Goal: Task Accomplishment & Management: Manage account settings

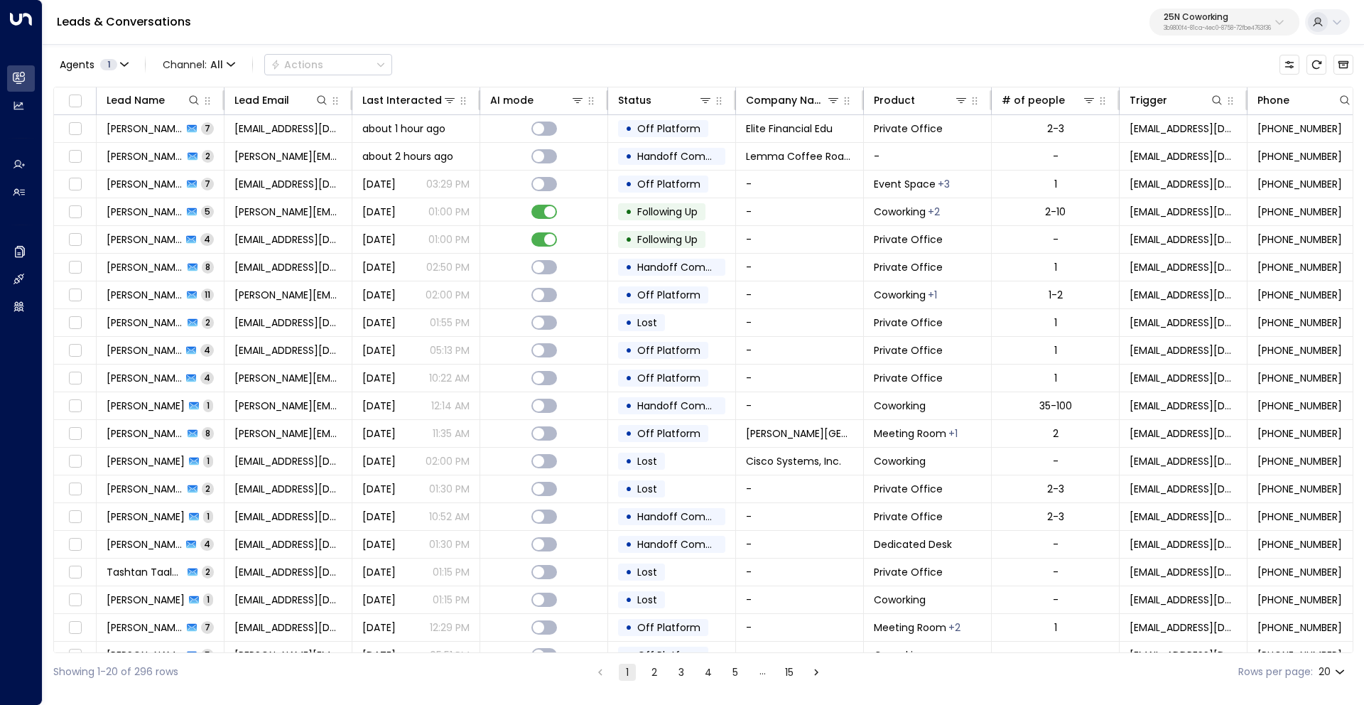
click at [1202, 20] on p "25N Coworking" at bounding box center [1217, 17] width 107 height 9
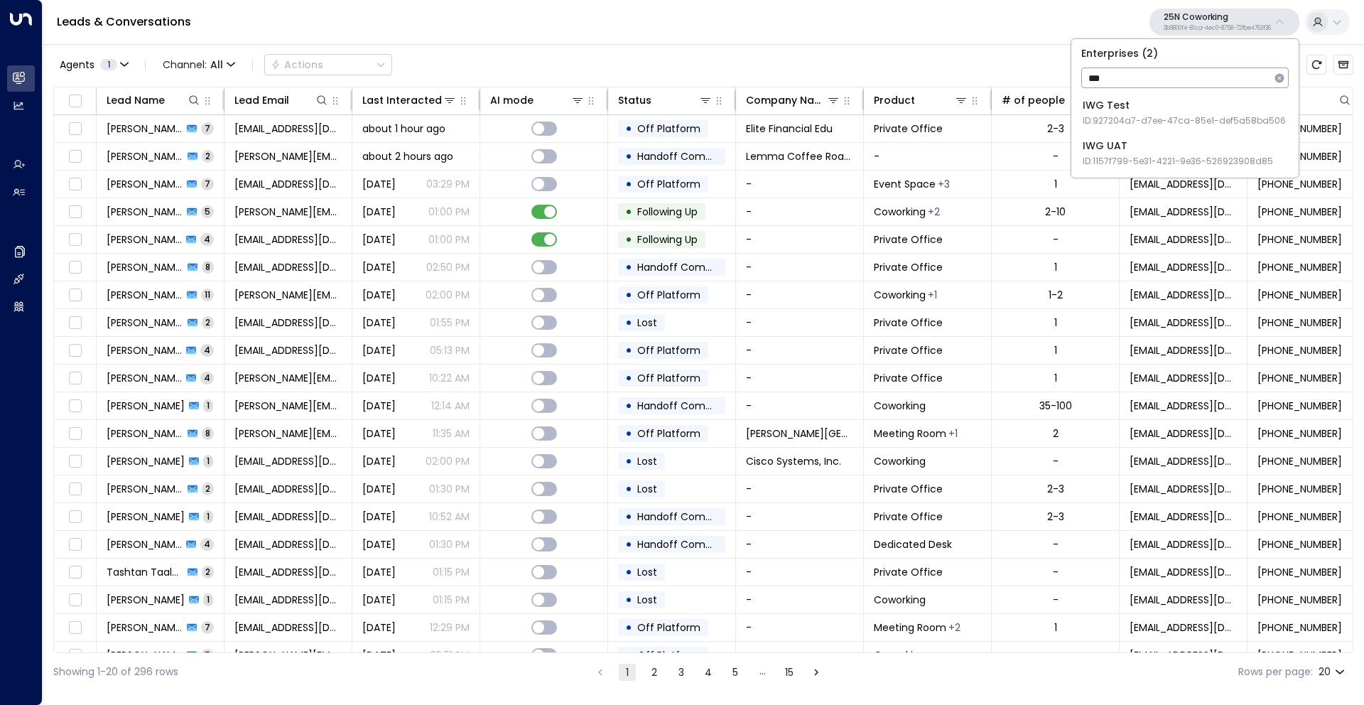
type input "***"
click at [1157, 109] on div "IWG Test ID: 927204a7-d7ee-47ca-85e1-def5a58ba506" at bounding box center [1184, 112] width 203 height 29
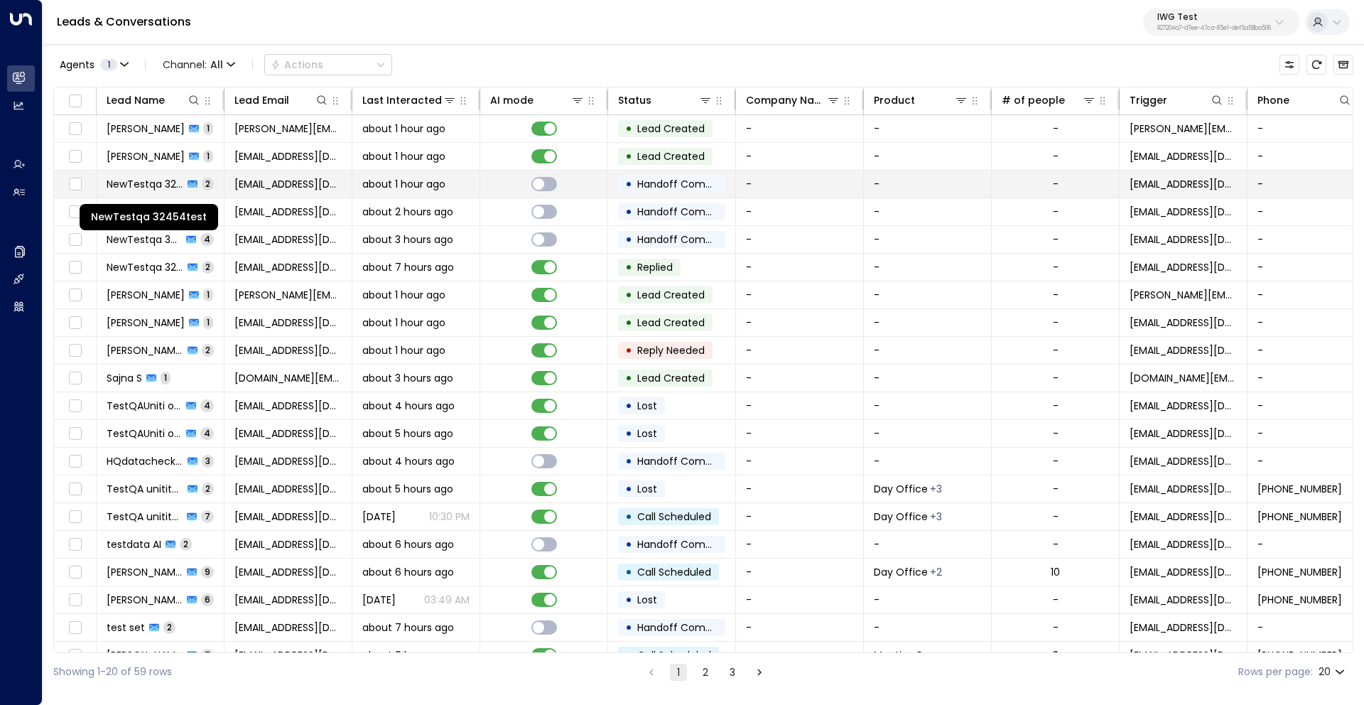
click at [155, 184] on span "NewTestqa 32454test" at bounding box center [145, 184] width 77 height 14
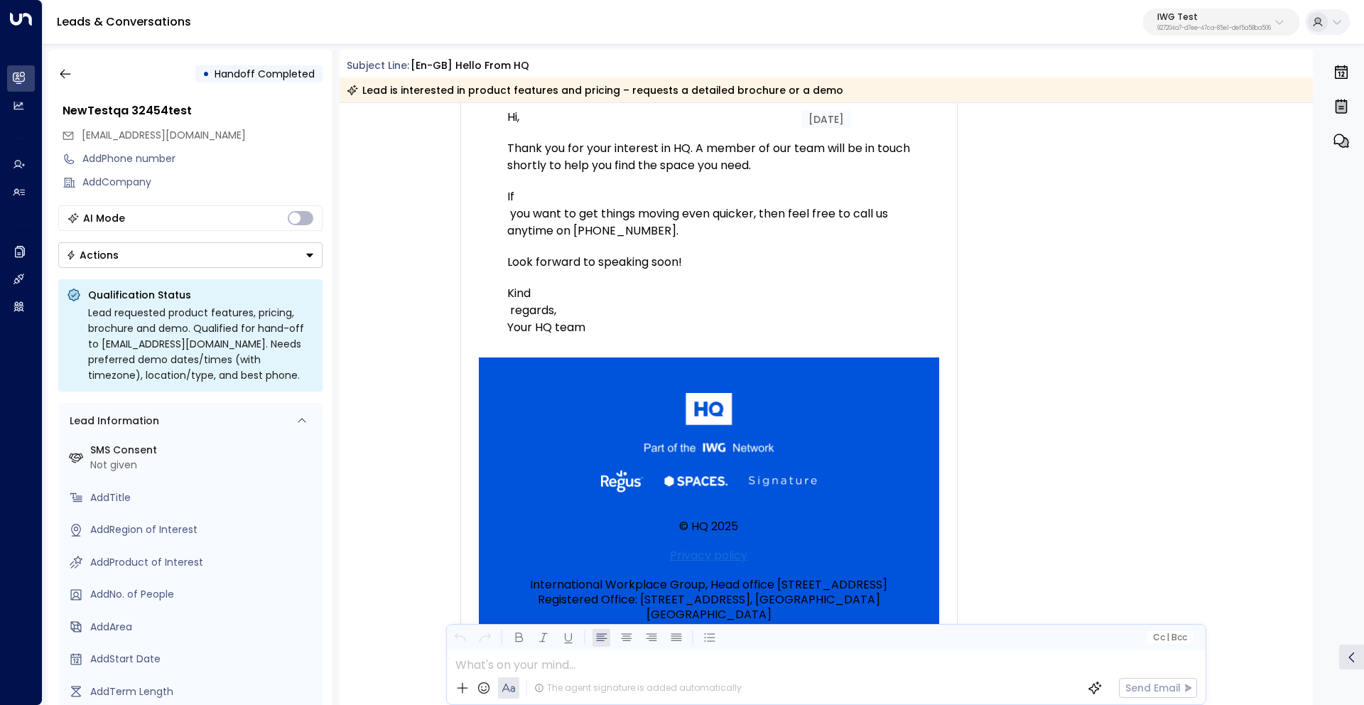
scroll to position [356, 0]
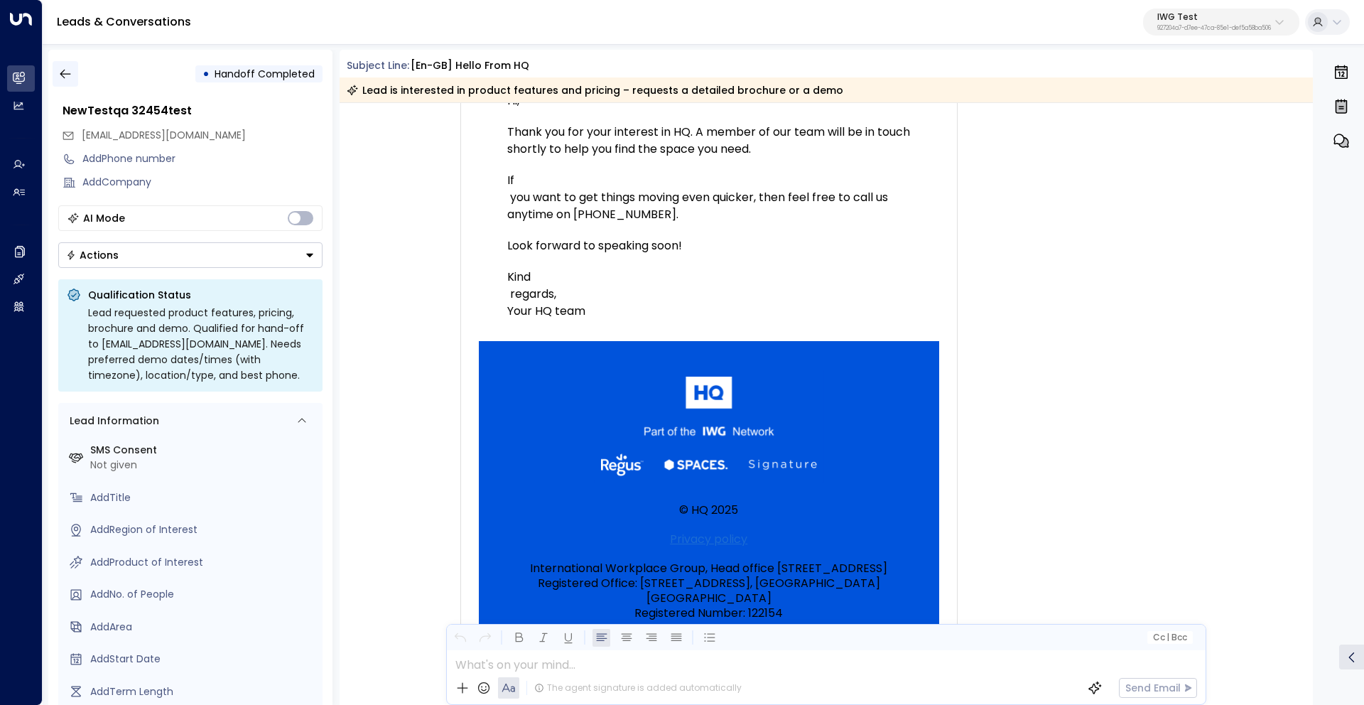
click at [65, 71] on icon "button" at bounding box center [65, 74] width 14 height 14
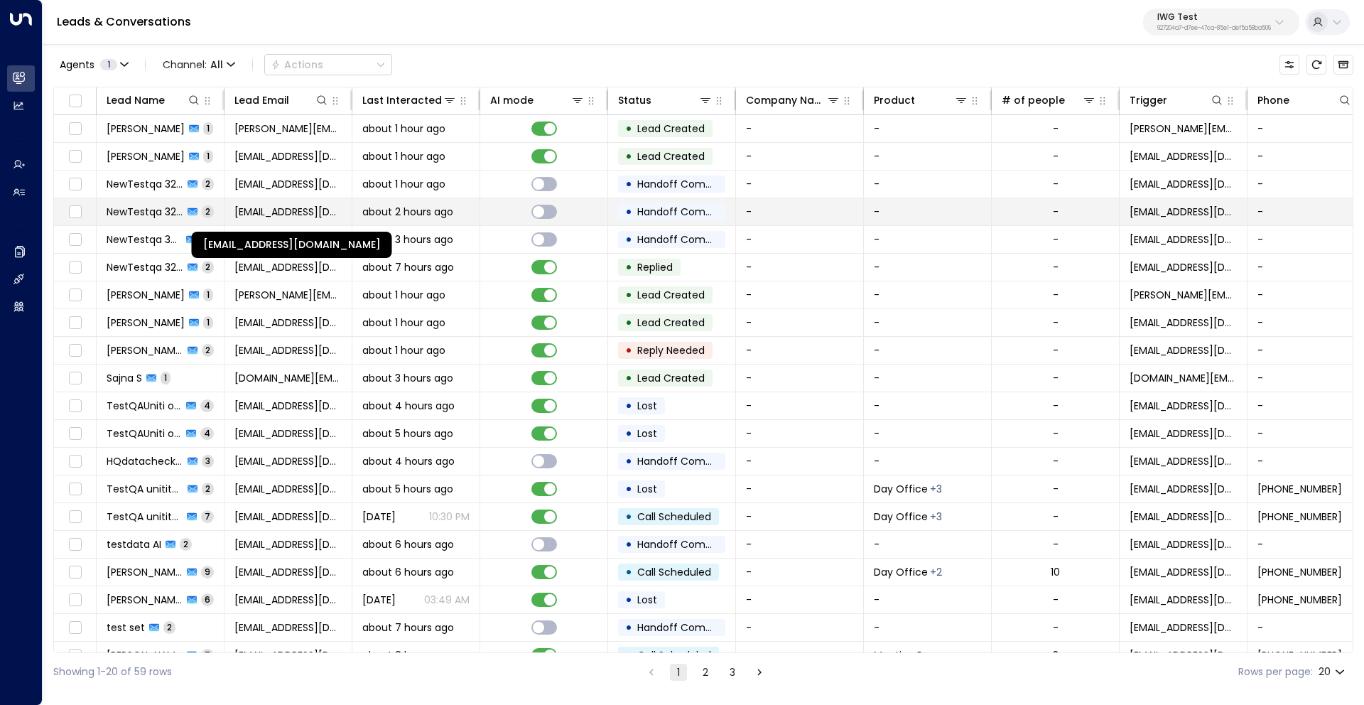
click at [265, 211] on span "[EMAIL_ADDRESS][DOMAIN_NAME]" at bounding box center [287, 212] width 107 height 14
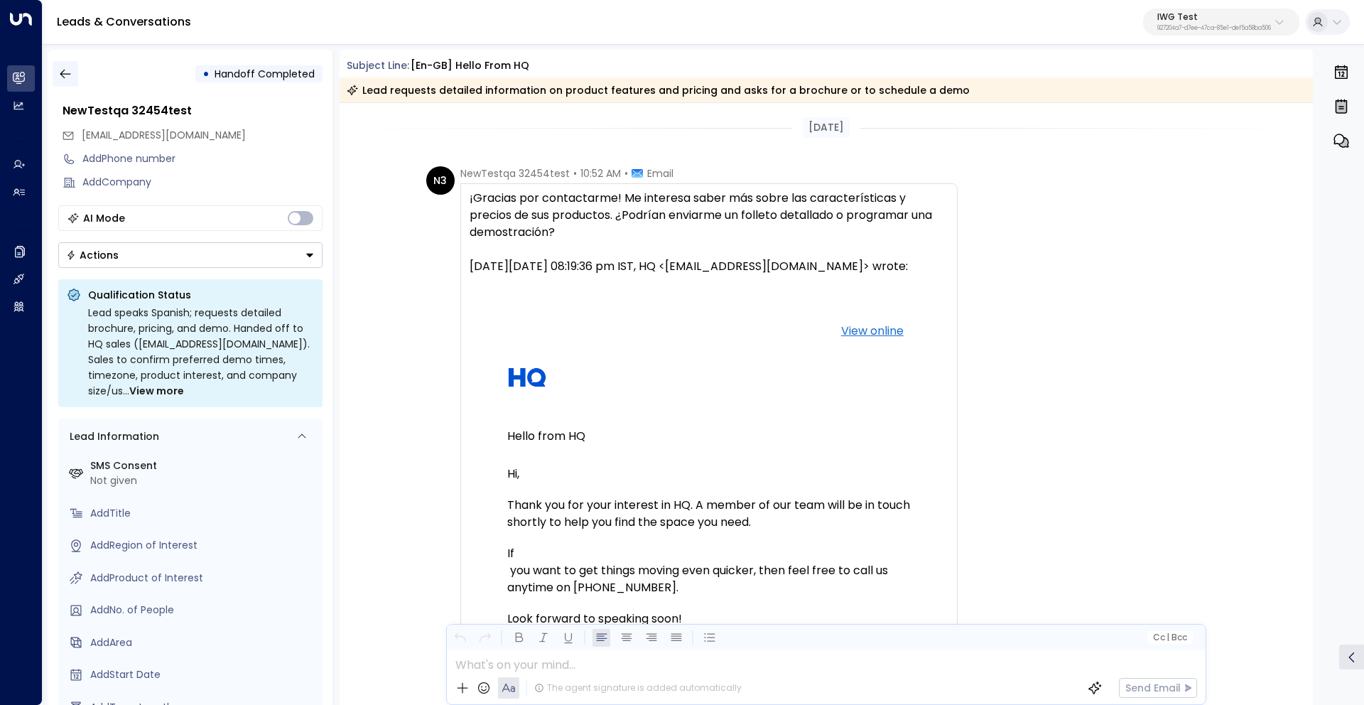
click at [66, 72] on icon "button" at bounding box center [65, 74] width 14 height 14
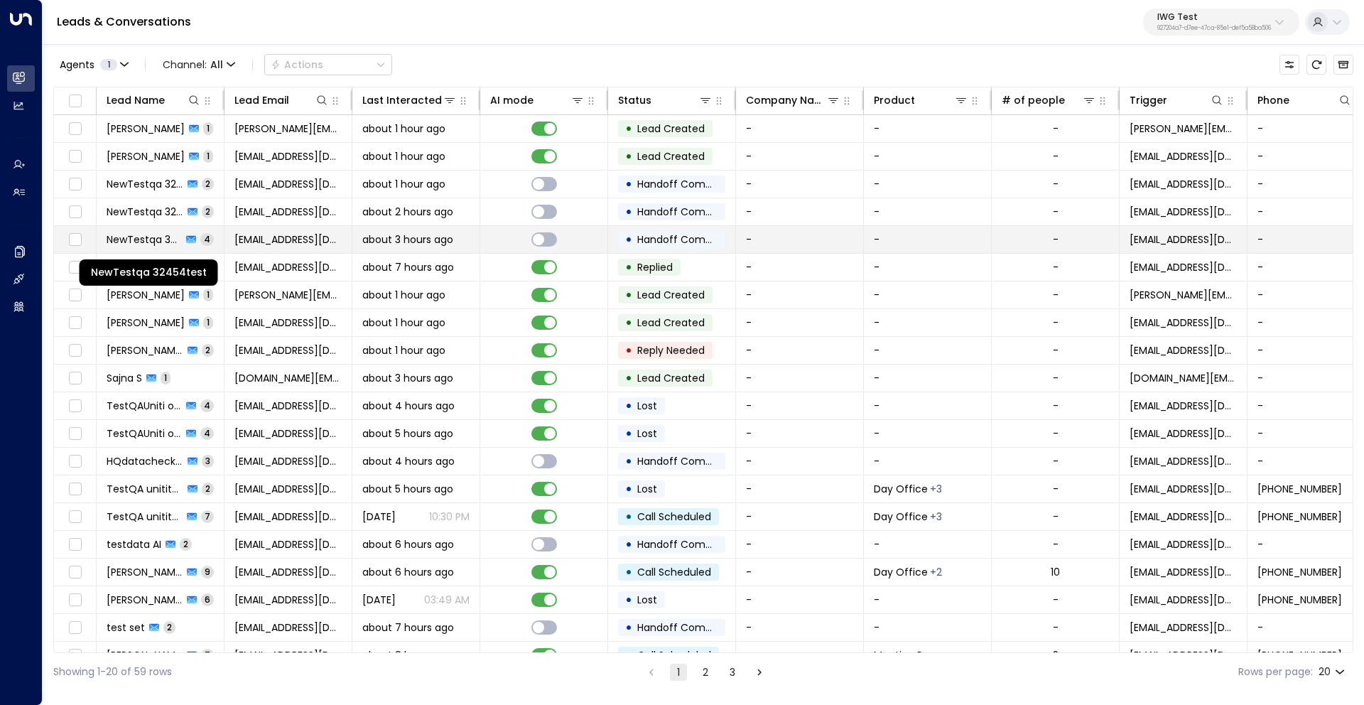
click at [150, 242] on span "NewTestqa 32454test" at bounding box center [144, 239] width 75 height 14
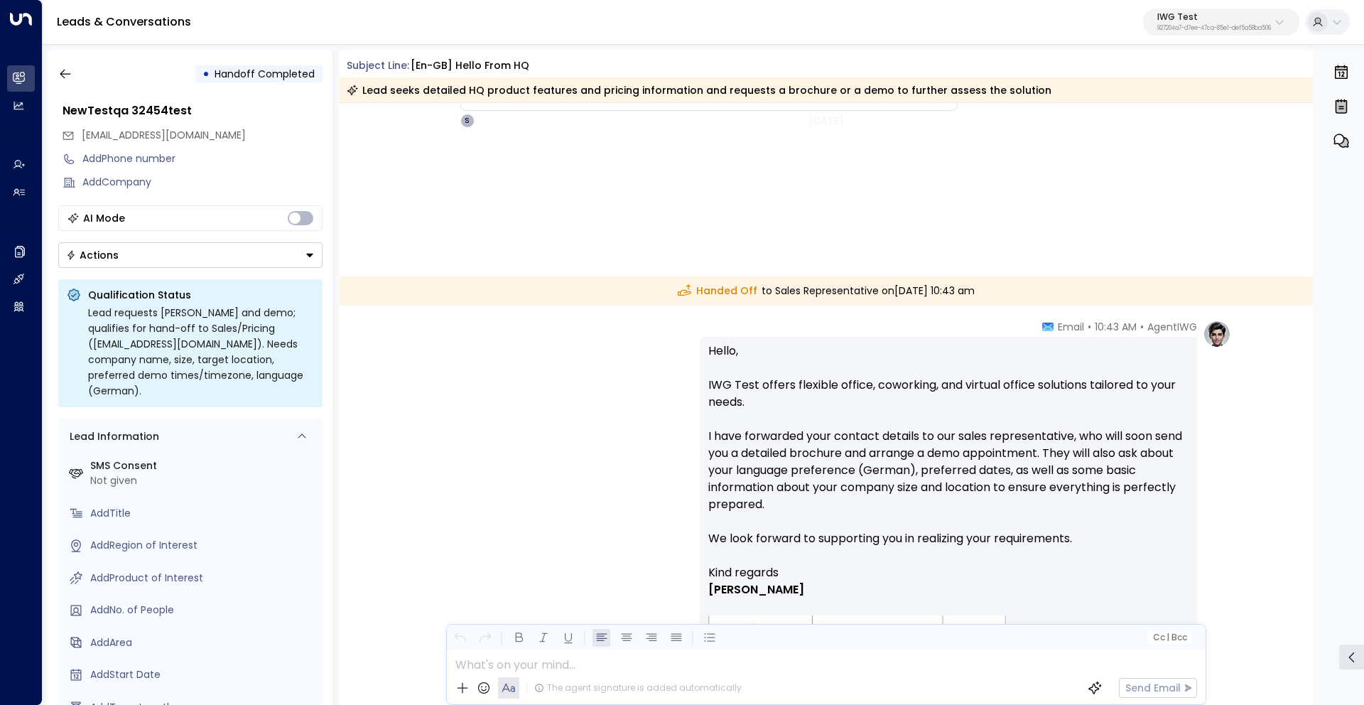
scroll to position [3327, 0]
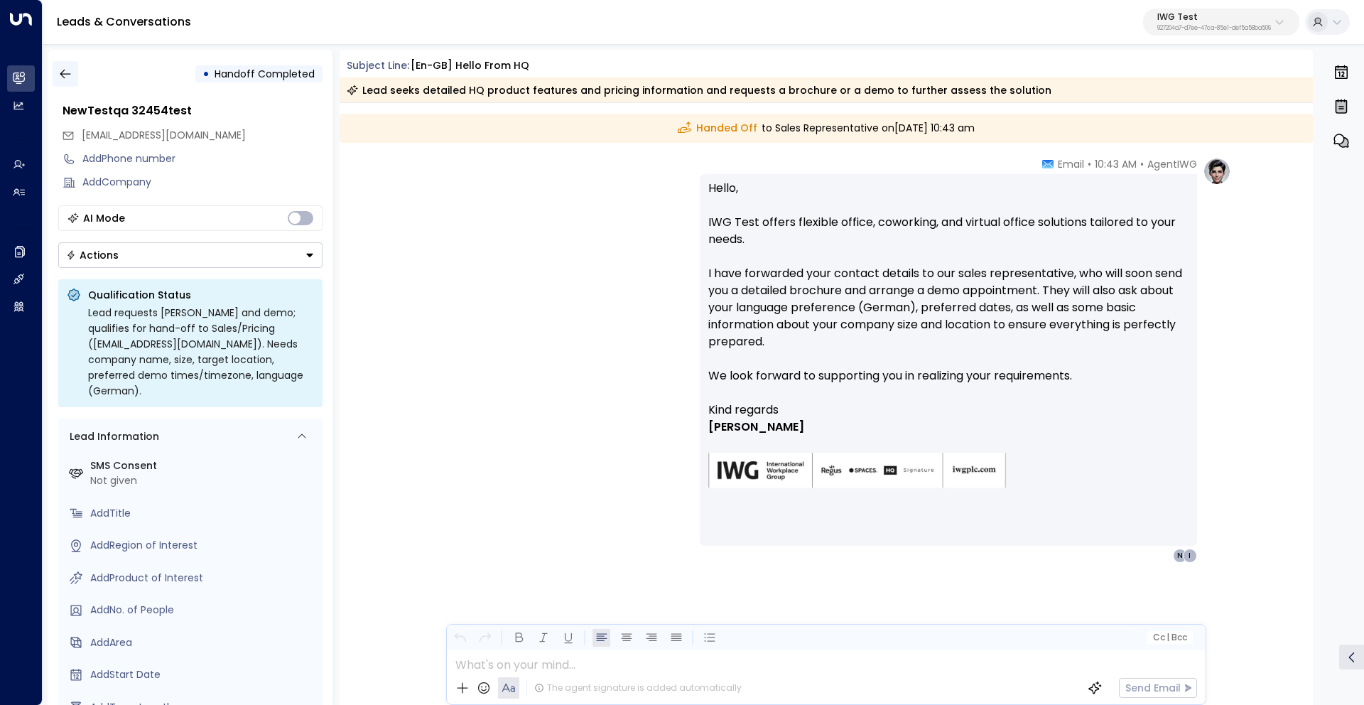
click at [74, 70] on button "button" at bounding box center [66, 74] width 26 height 26
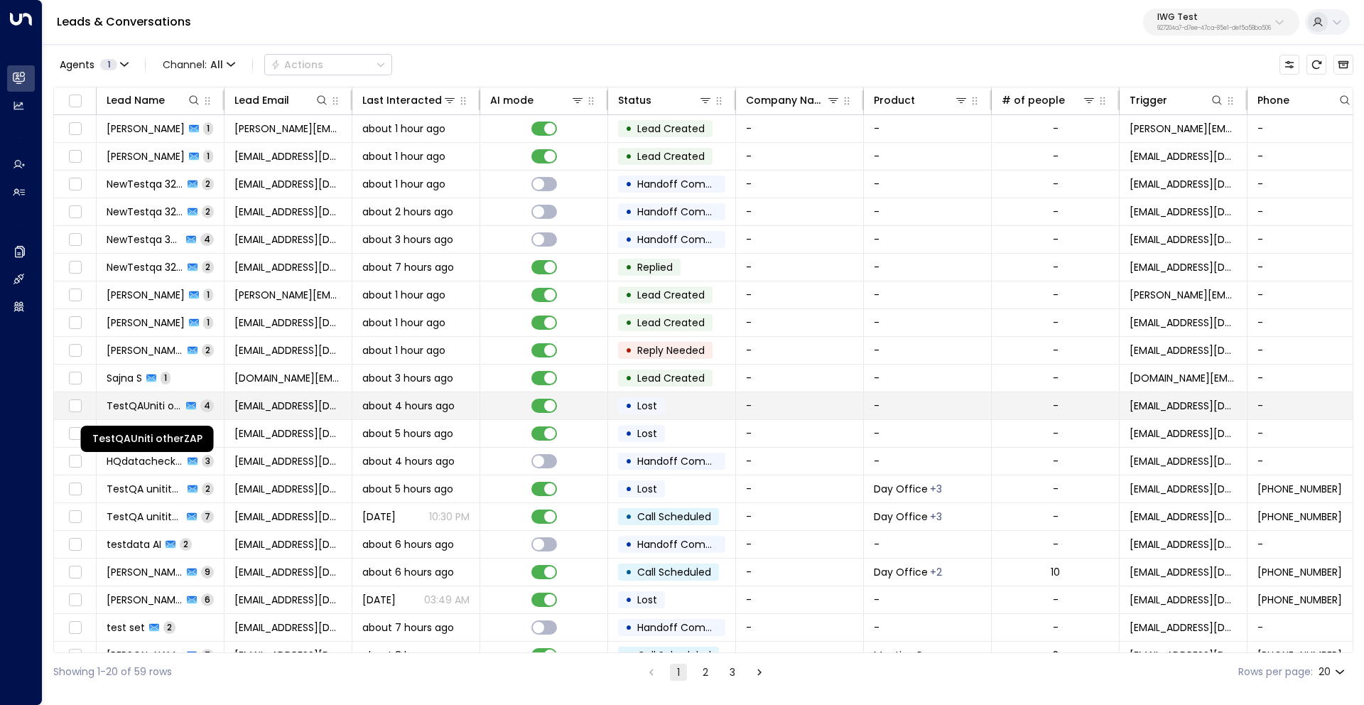
click at [155, 402] on span "TestQAUniti otherZAP" at bounding box center [144, 406] width 75 height 14
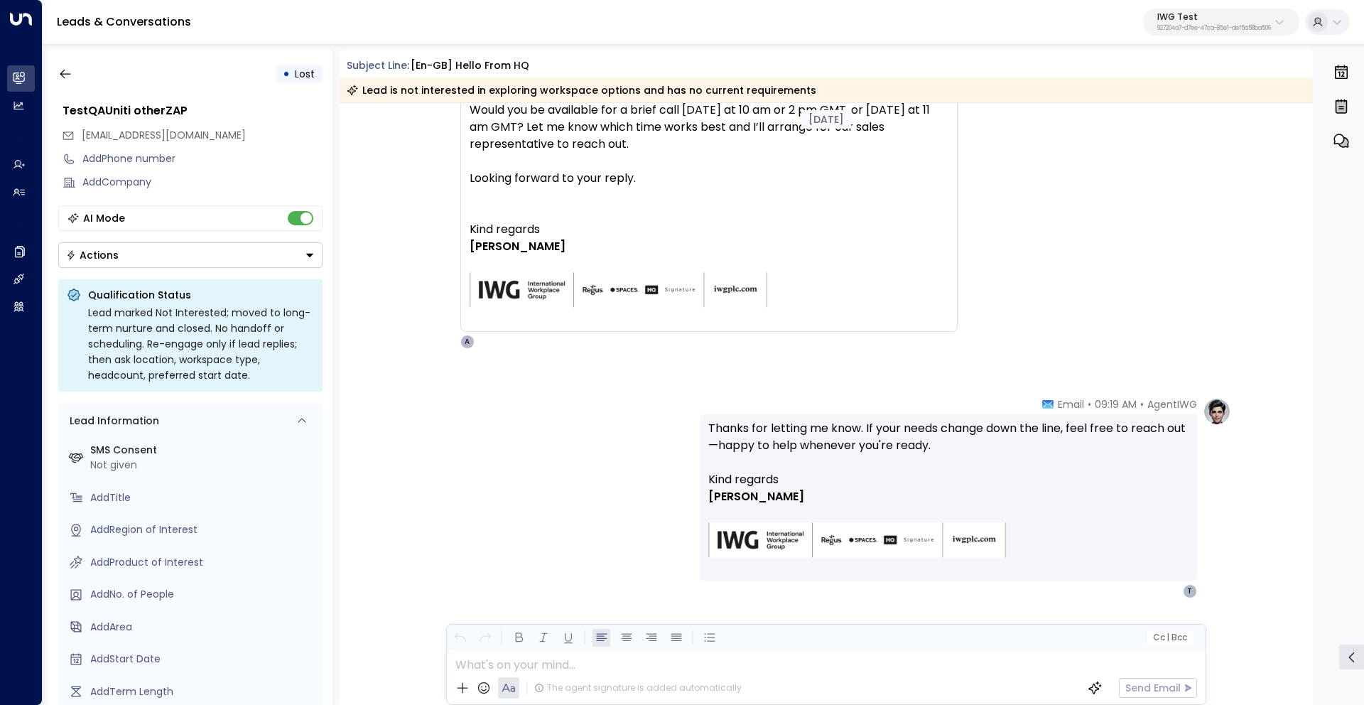
scroll to position [1774, 0]
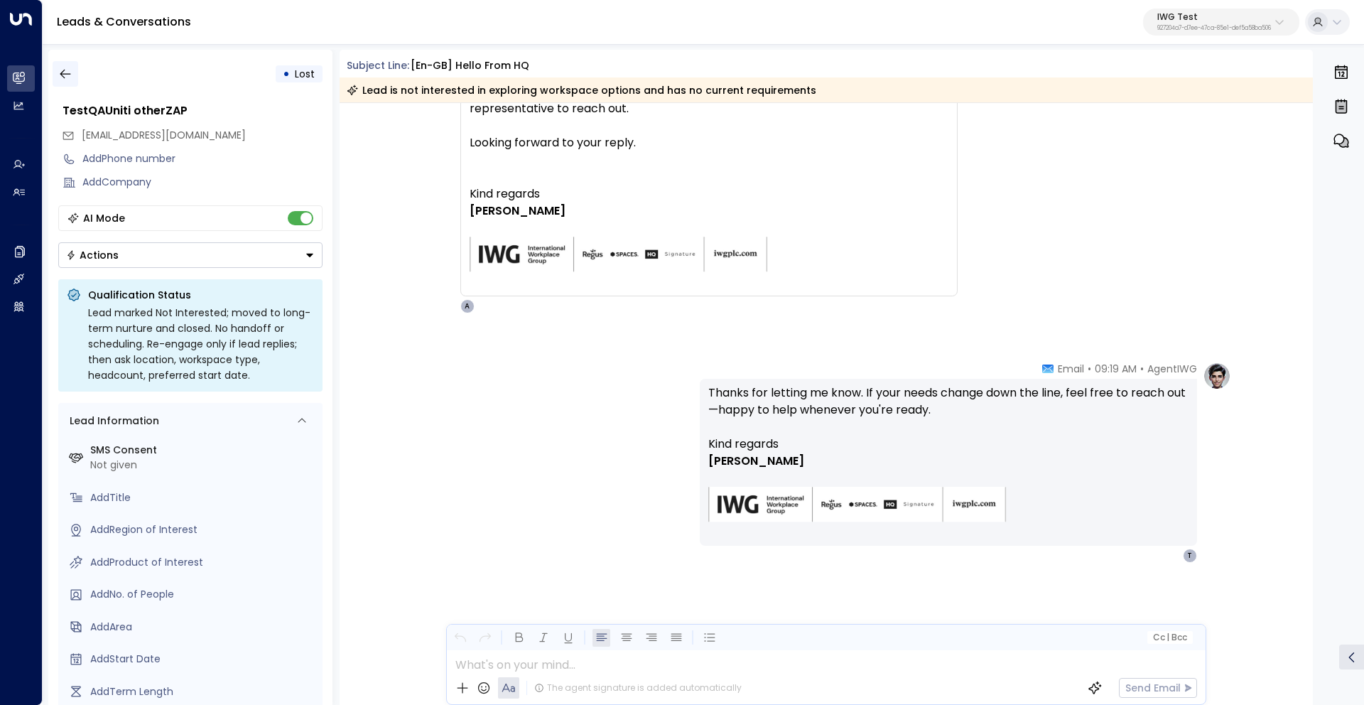
click at [67, 72] on icon "button" at bounding box center [65, 74] width 14 height 14
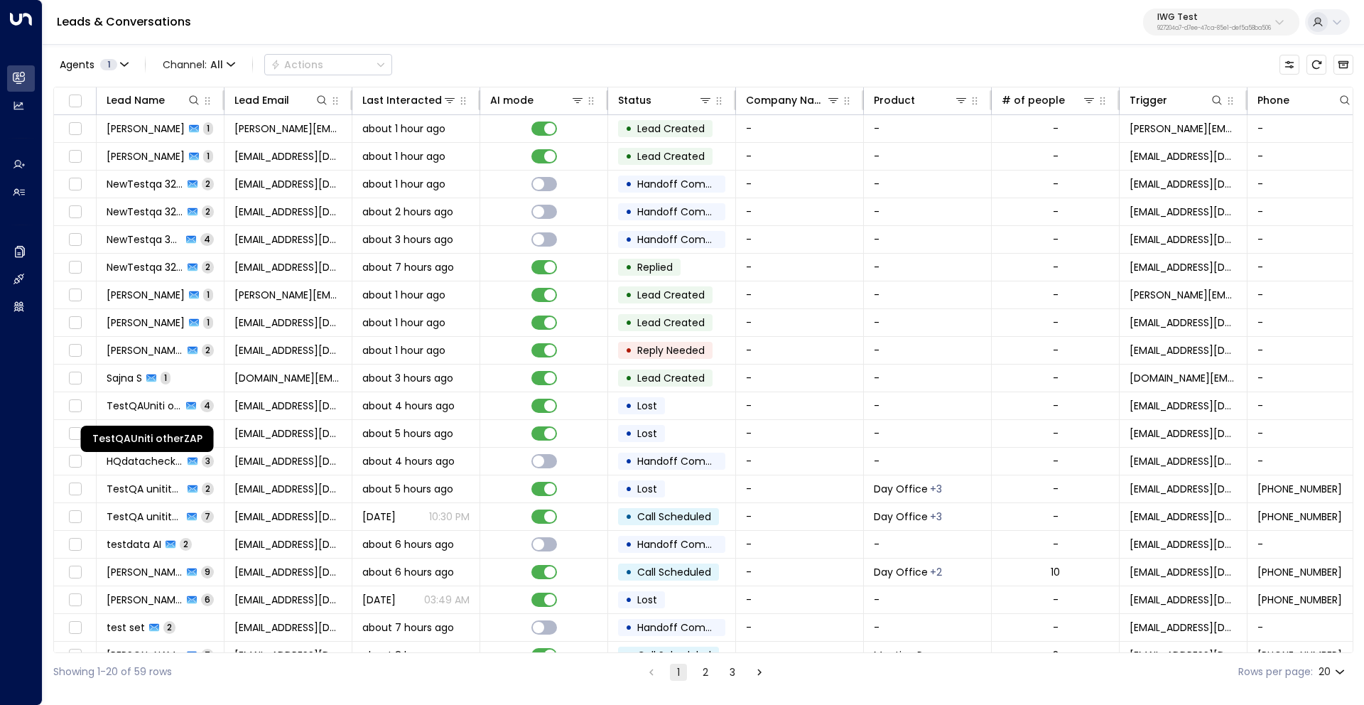
click at [154, 425] on div "TestQAUniti otherZAP" at bounding box center [148, 435] width 136 height 38
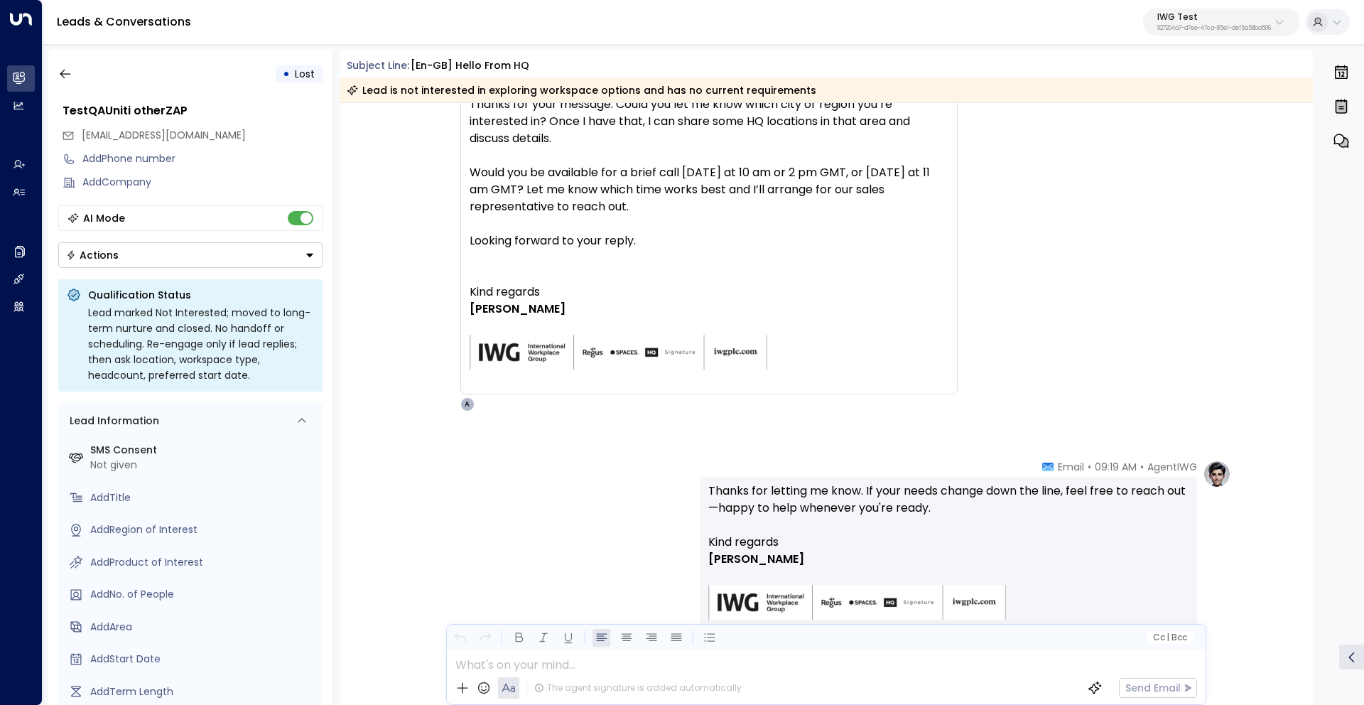
scroll to position [1774, 0]
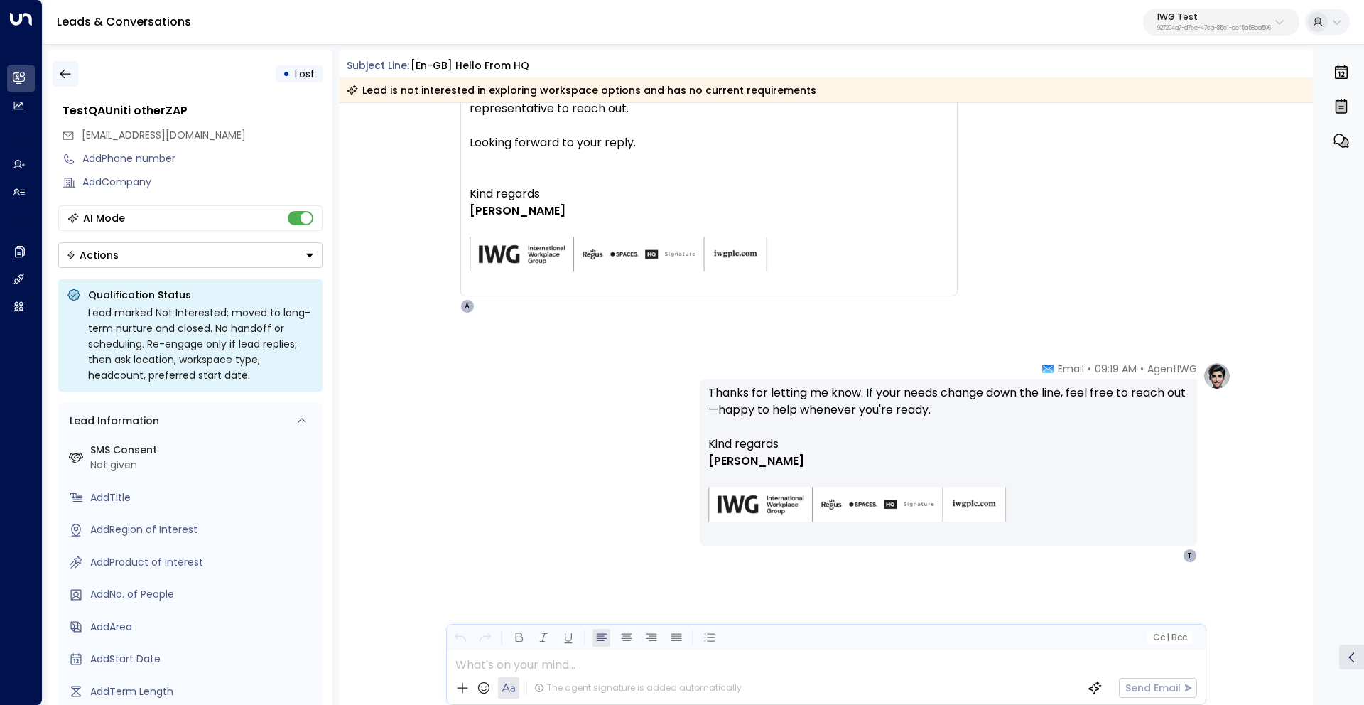
click at [61, 80] on icon "button" at bounding box center [65, 74] width 14 height 14
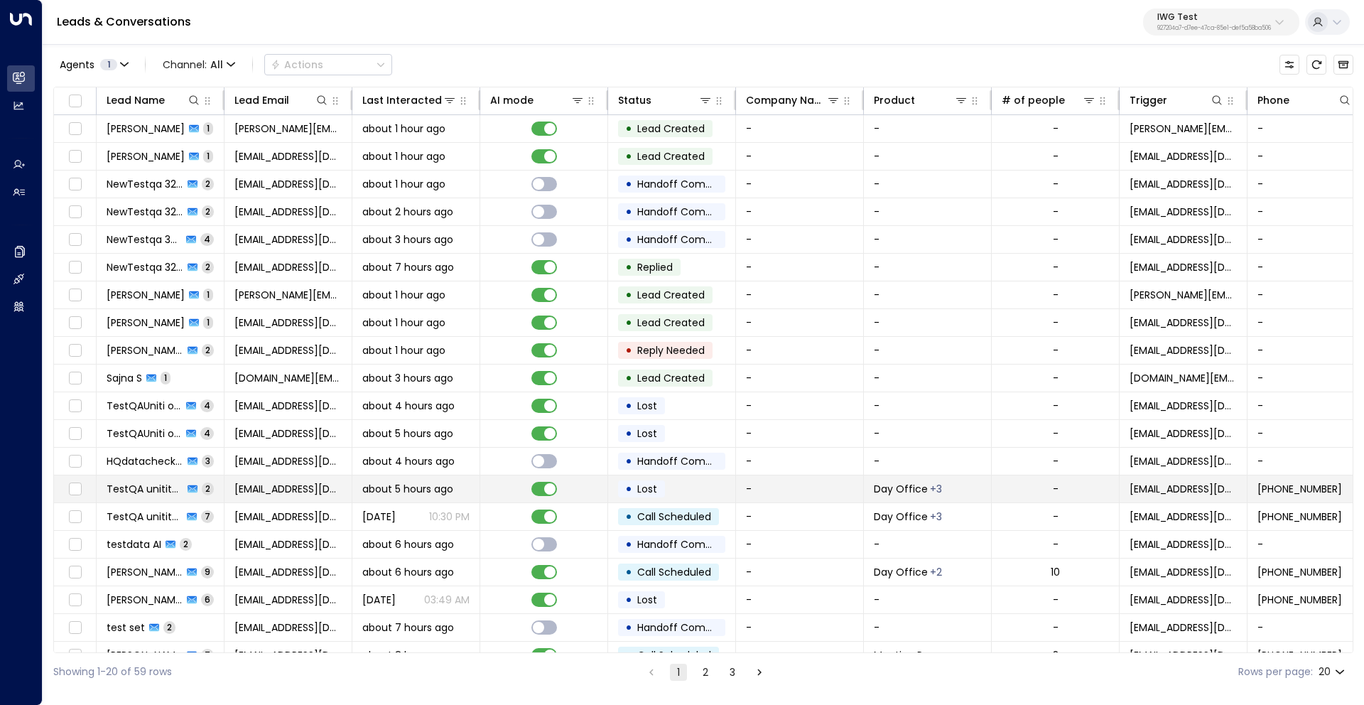
click at [141, 479] on td "TestQA unititest 2" at bounding box center [161, 488] width 128 height 27
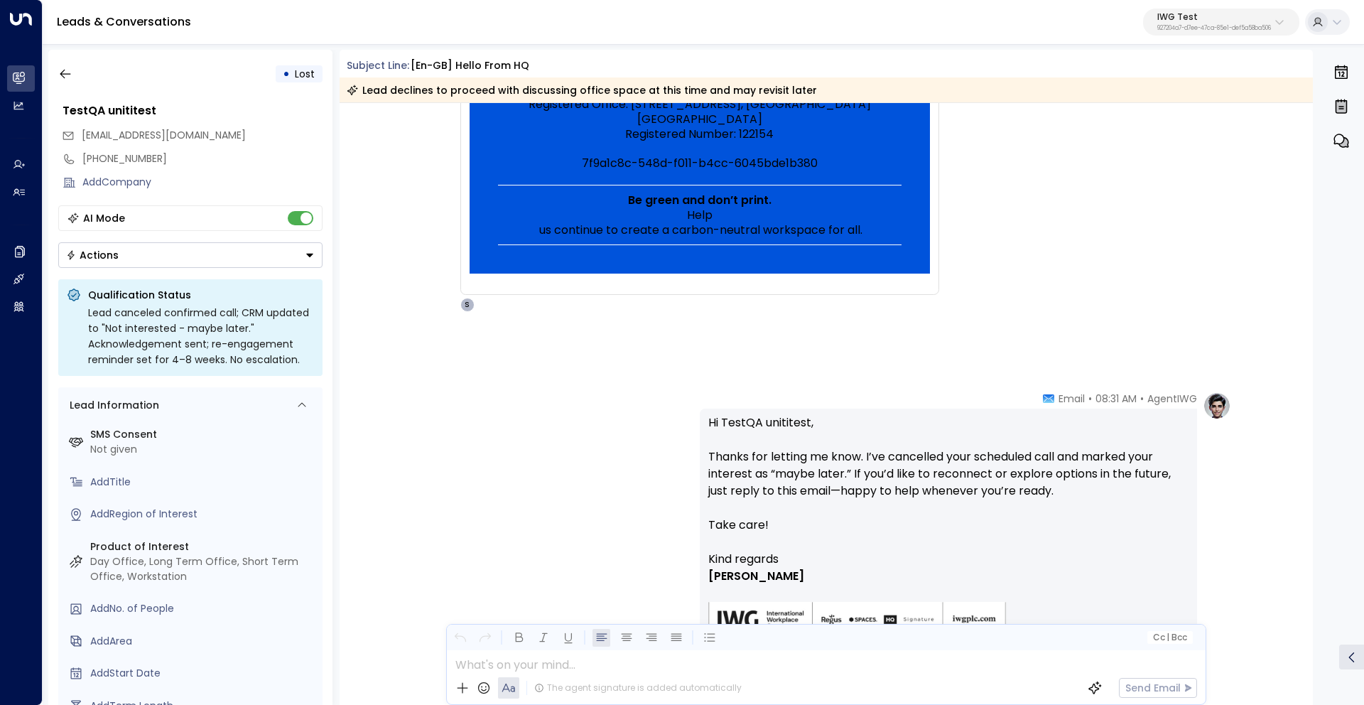
scroll to position [933, 0]
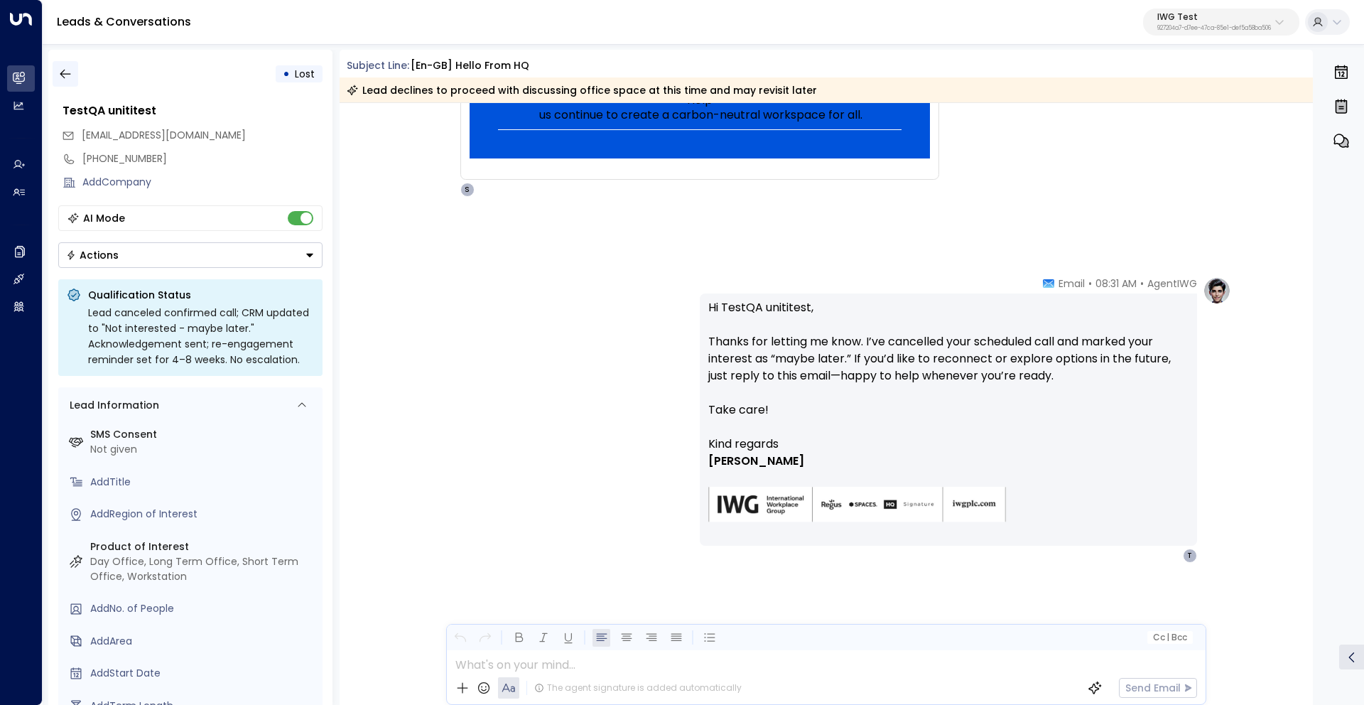
click at [64, 82] on button "button" at bounding box center [66, 74] width 26 height 26
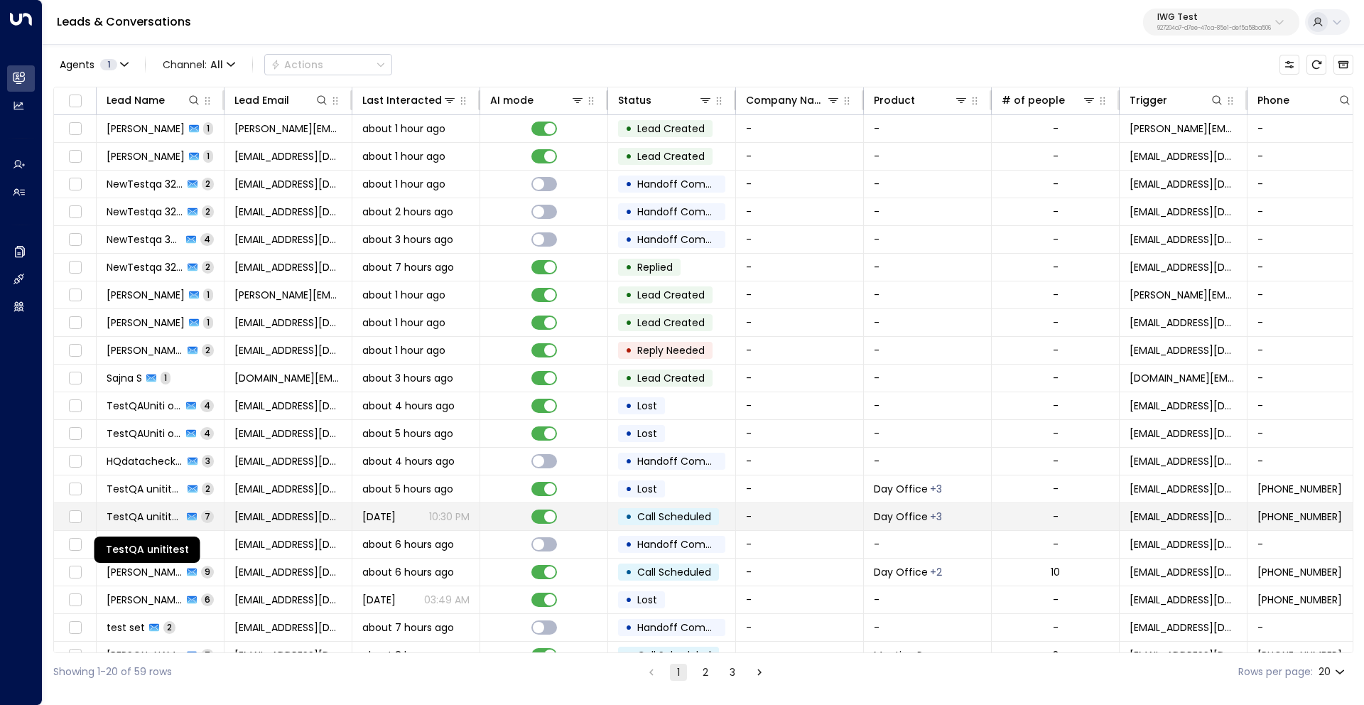
click at [141, 514] on span "TestQA unititest" at bounding box center [145, 516] width 76 height 14
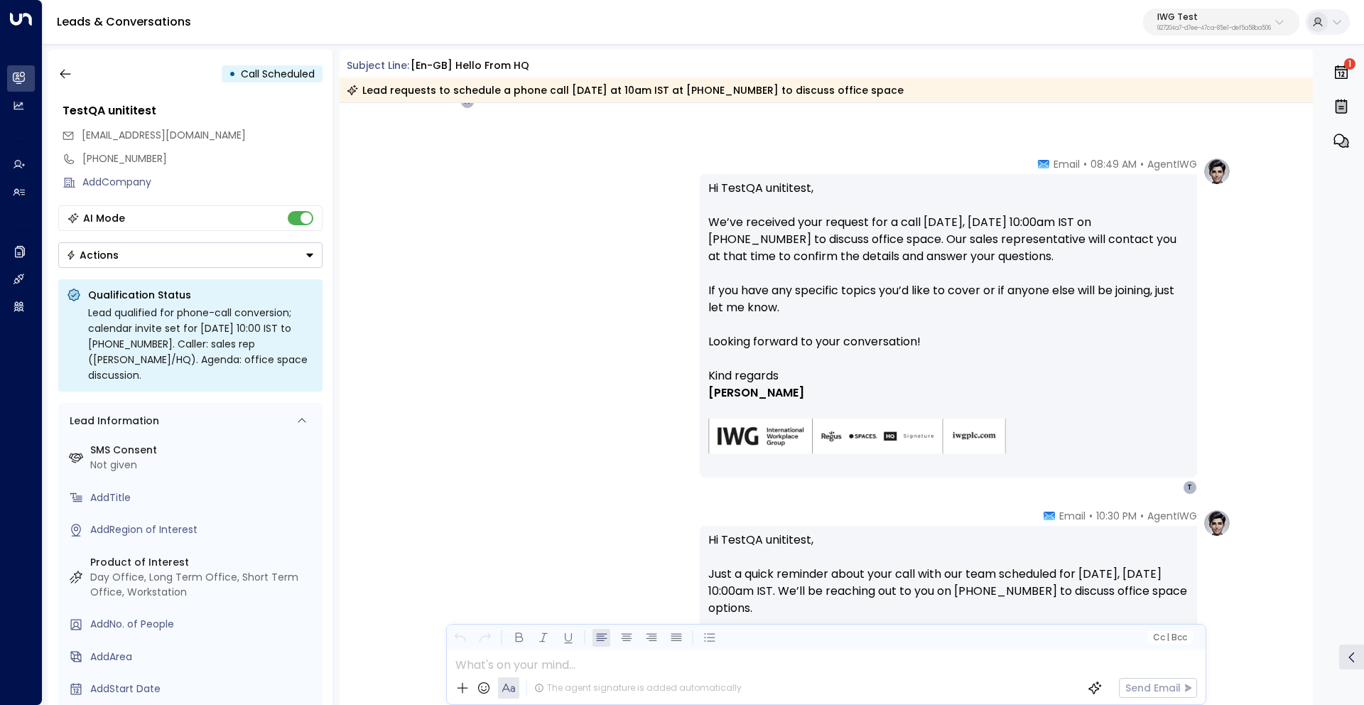
scroll to position [3179, 0]
